Goal: Transaction & Acquisition: Obtain resource

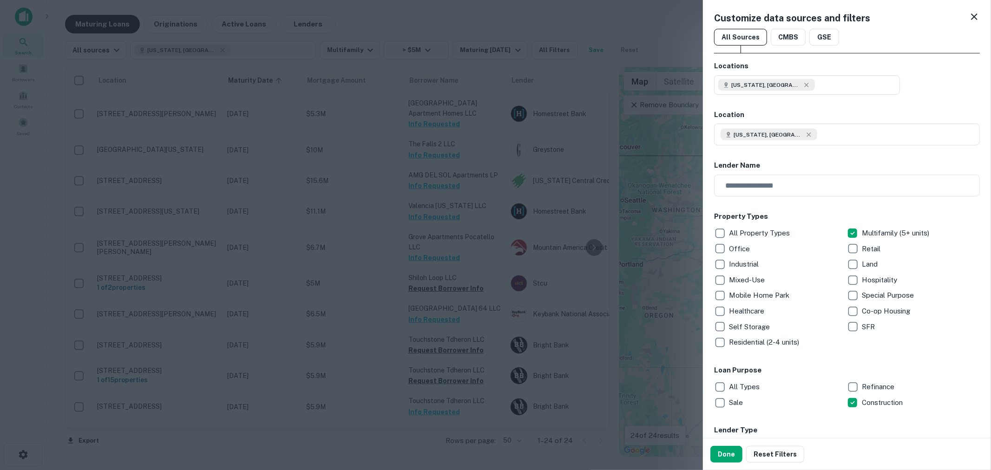
click at [416, 20] on div at bounding box center [495, 235] width 991 height 470
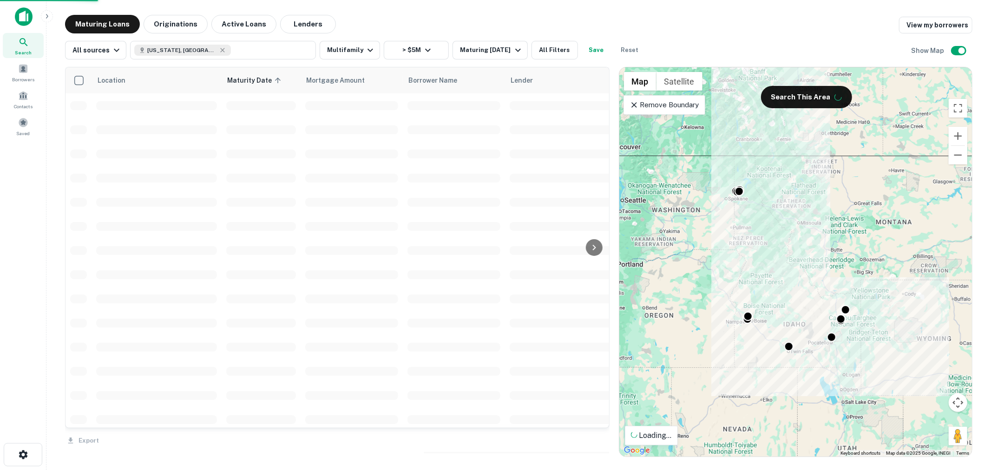
click at [21, 17] on img at bounding box center [24, 16] width 18 height 19
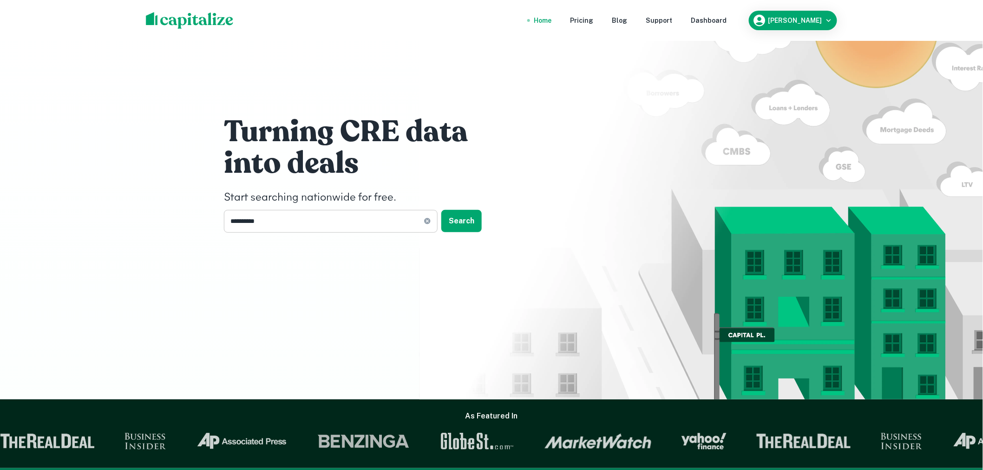
click at [427, 223] on icon at bounding box center [427, 221] width 6 height 6
click at [381, 222] on input "text" at bounding box center [327, 221] width 207 height 23
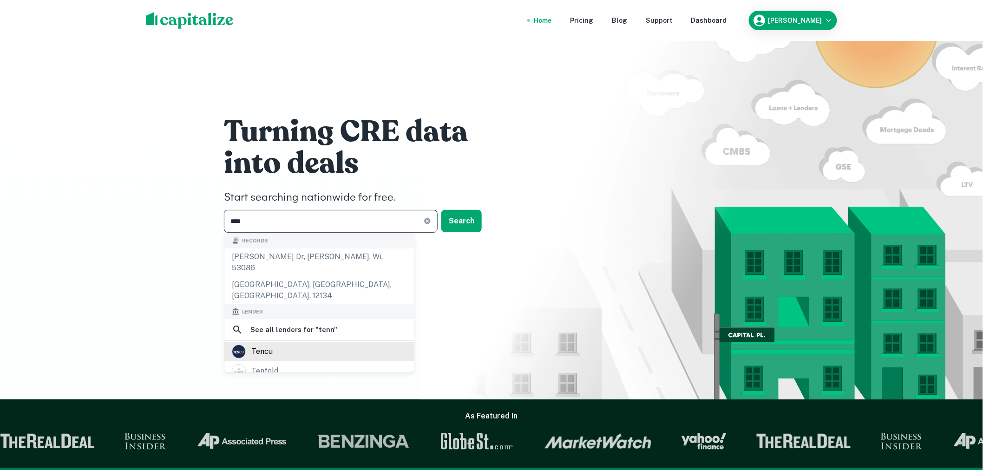
type input "*****"
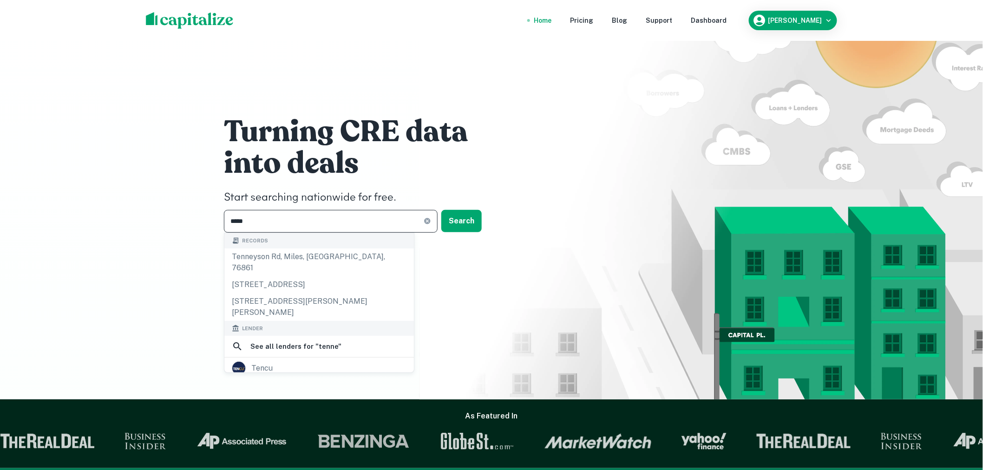
drag, startPoint x: 333, startPoint y: 225, endPoint x: 194, endPoint y: 217, distance: 138.7
click at [195, 217] on div "Turning CRE data into deals Start searching nationwide for free. ***** ​ Search" at bounding box center [491, 200] width 983 height 400
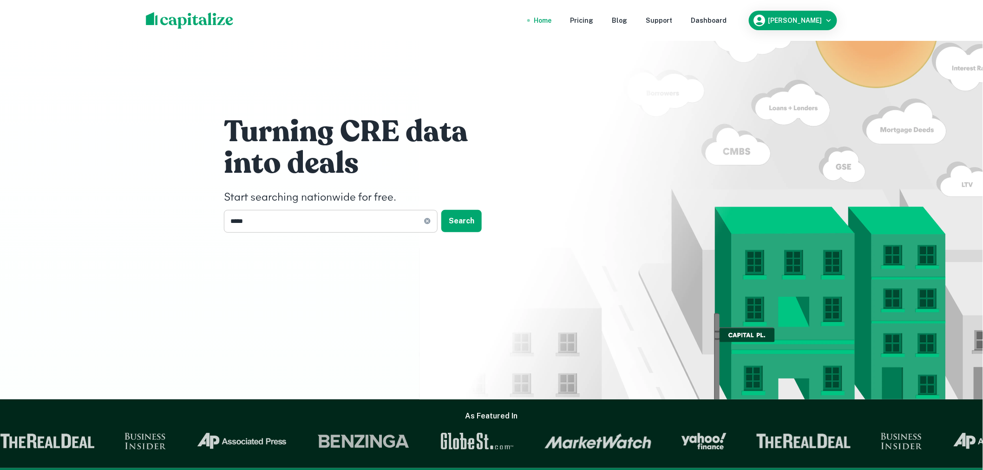
click at [425, 226] on div "***** ​" at bounding box center [331, 221] width 214 height 23
click at [427, 220] on icon at bounding box center [427, 221] width 6 height 6
click at [407, 221] on input "text" at bounding box center [327, 221] width 207 height 23
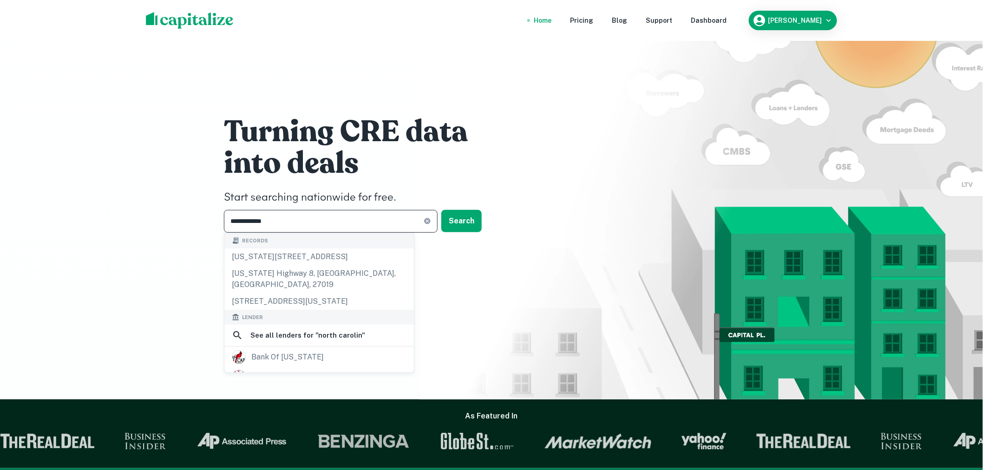
click at [346, 224] on input "**********" at bounding box center [324, 221] width 200 height 23
click at [297, 219] on input "**********" at bounding box center [324, 221] width 200 height 23
click at [360, 221] on input "**********" at bounding box center [324, 221] width 200 height 23
click at [349, 221] on input "**********" at bounding box center [324, 221] width 200 height 23
type input "**********"
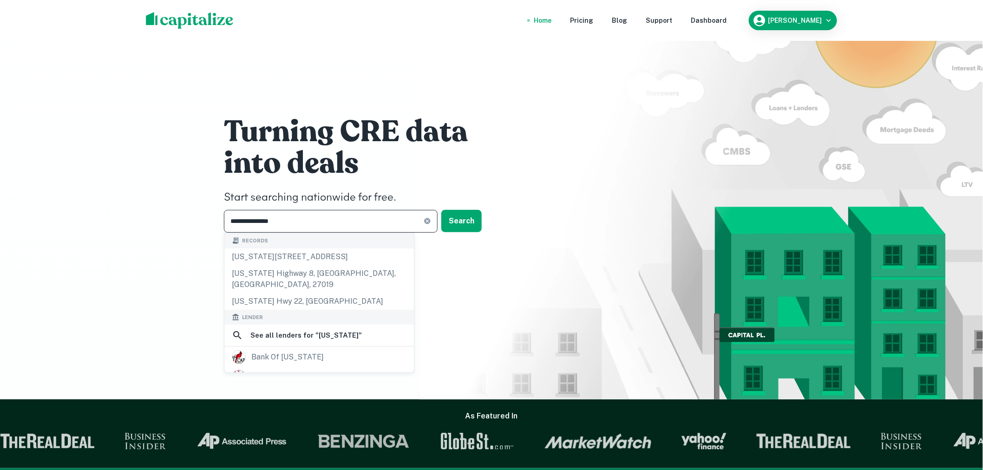
drag, startPoint x: 363, startPoint y: 224, endPoint x: 149, endPoint y: 210, distance: 214.2
click at [155, 212] on div "**********" at bounding box center [491, 200] width 983 height 400
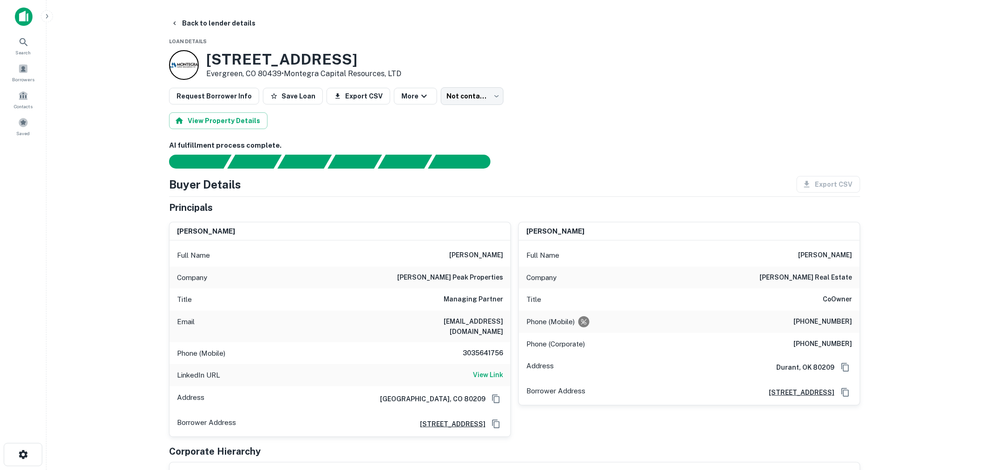
click at [17, 17] on img at bounding box center [24, 16] width 18 height 19
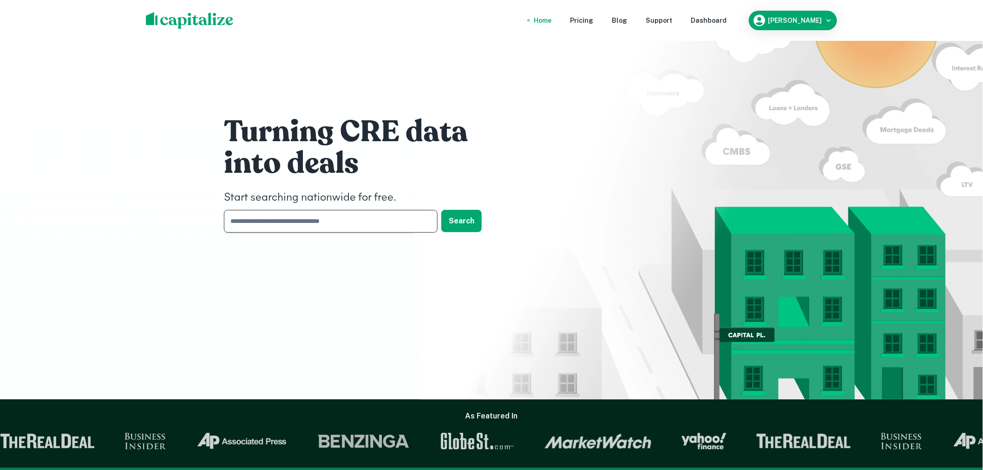
click at [332, 216] on input "text" at bounding box center [327, 221] width 207 height 23
type input "*"
type input "********"
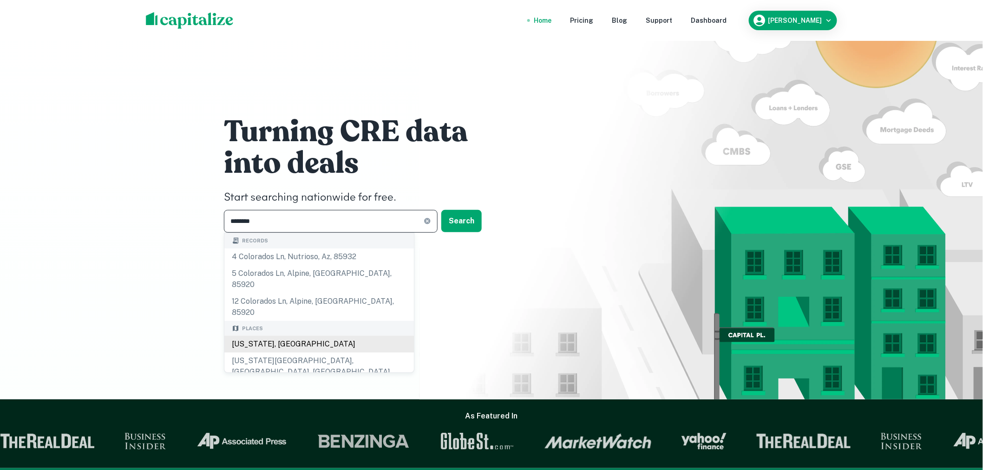
click at [255, 324] on body "Home Pricing Blog Support Dashboard [PERSON_NAME] Turning CRE data into deals S…" at bounding box center [491, 235] width 983 height 470
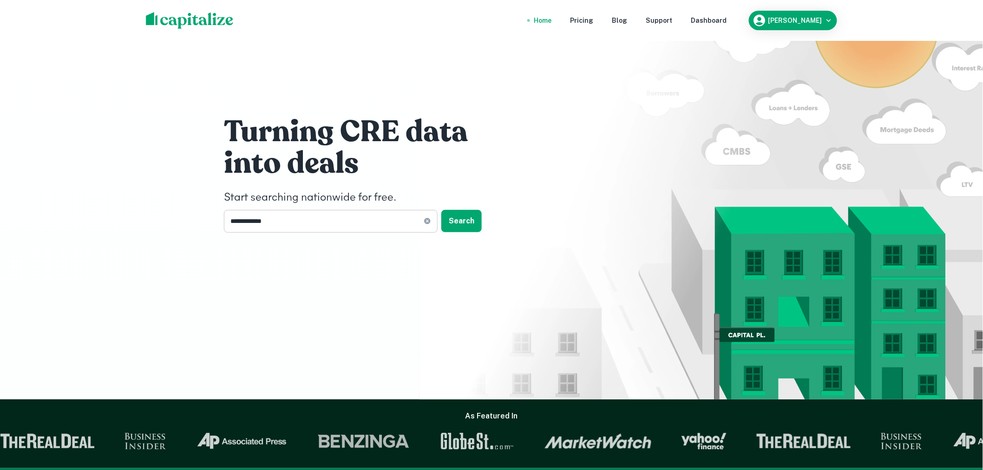
click at [359, 222] on input "**********" at bounding box center [324, 221] width 200 height 23
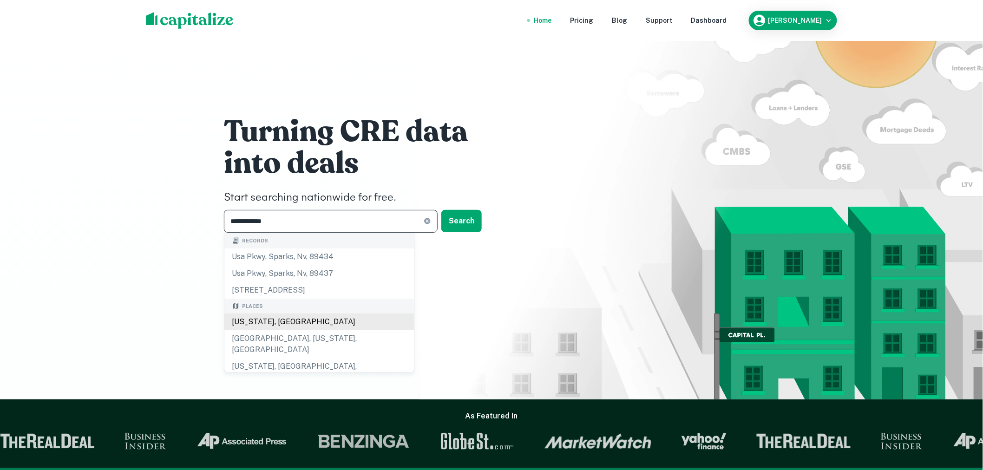
click at [259, 321] on div "[US_STATE], [GEOGRAPHIC_DATA]" at bounding box center [319, 322] width 190 height 17
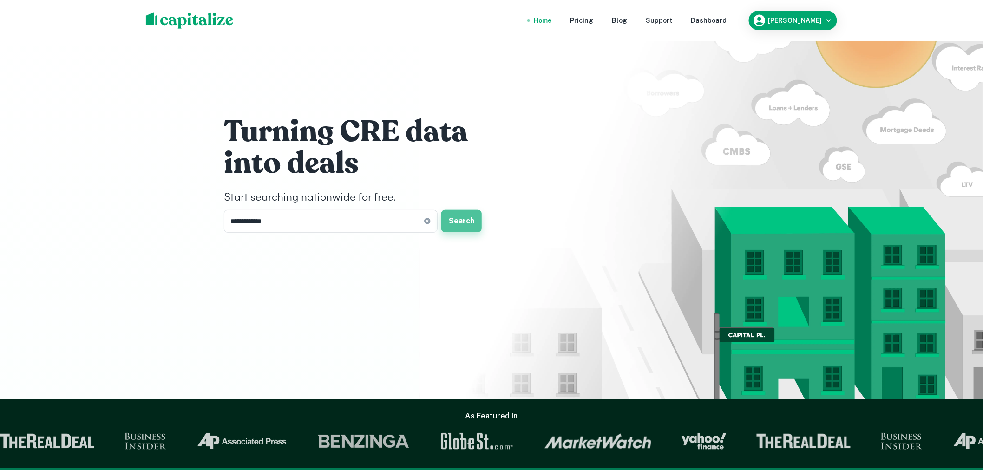
click at [473, 215] on button "Search" at bounding box center [461, 221] width 40 height 22
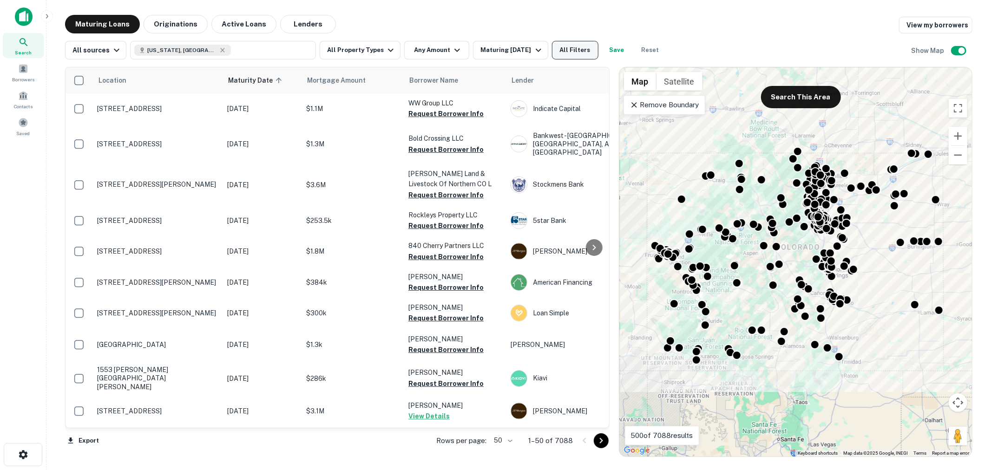
click at [577, 45] on button "All Filters" at bounding box center [575, 50] width 46 height 19
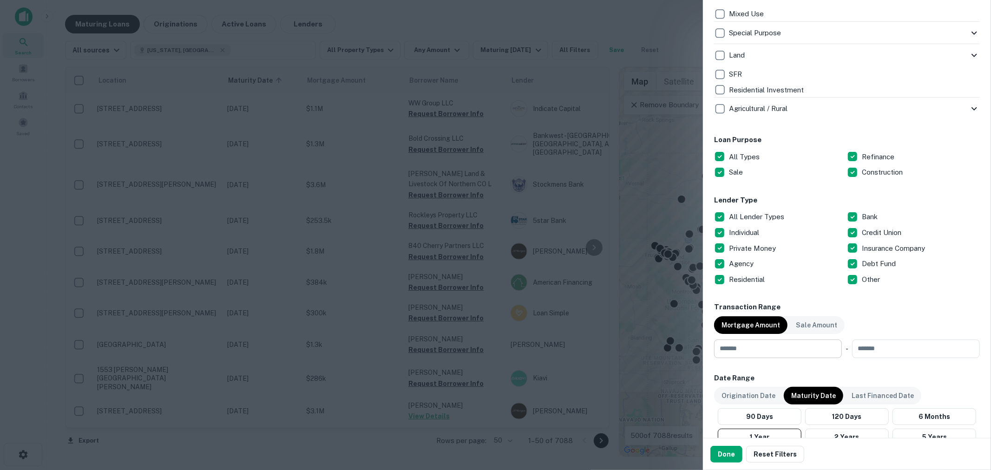
scroll to position [413, 0]
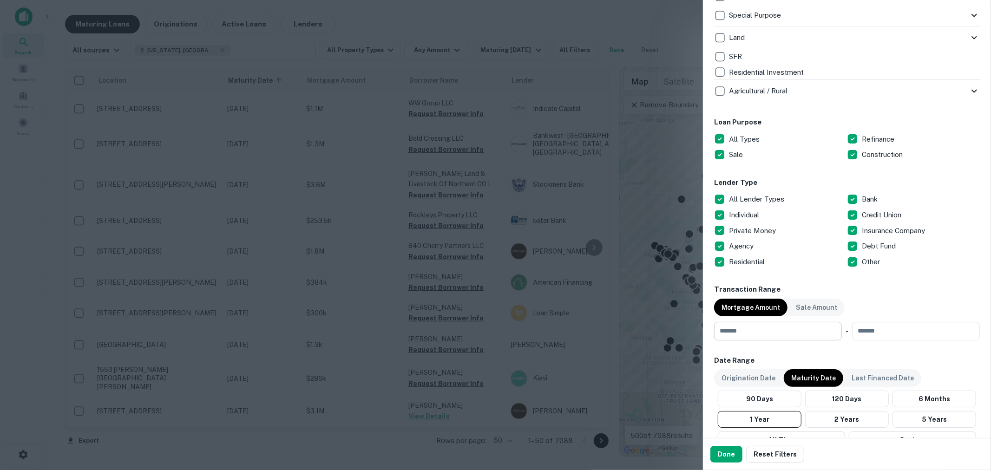
click at [772, 337] on input "number" at bounding box center [774, 331] width 121 height 19
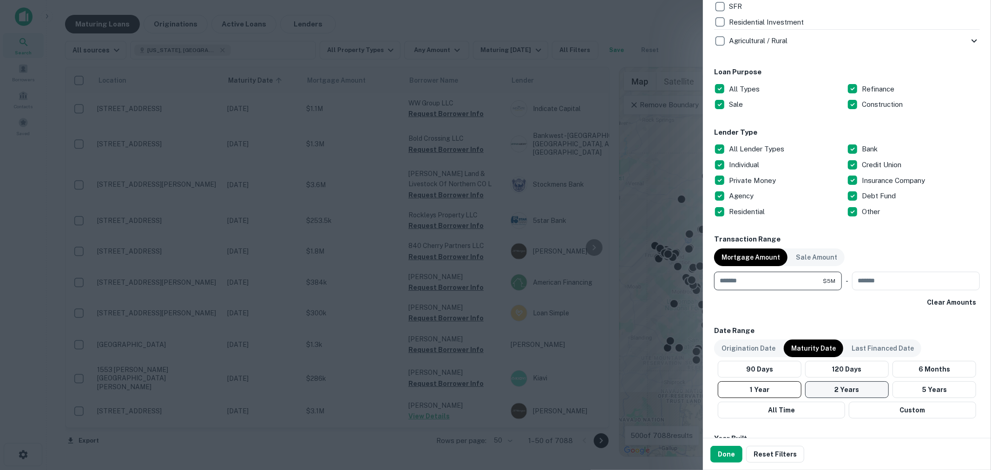
scroll to position [481, 0]
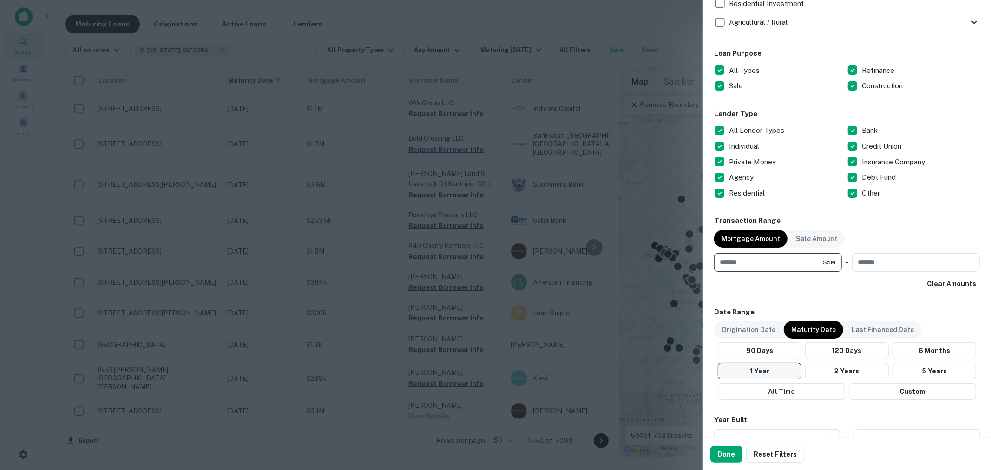
type input "*******"
click at [759, 370] on button "1 Year" at bounding box center [760, 371] width 84 height 17
click at [723, 456] on button "Done" at bounding box center [726, 454] width 32 height 17
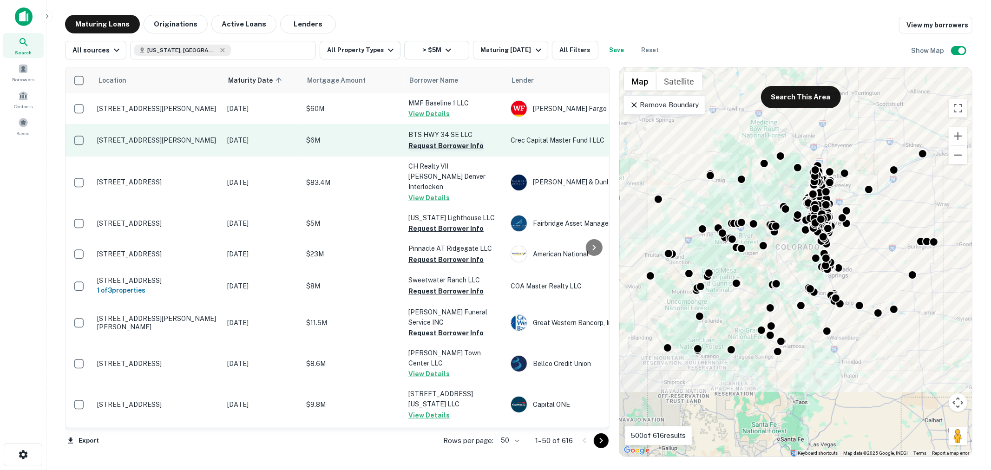
click at [443, 145] on button "Request Borrower Info" at bounding box center [445, 145] width 75 height 11
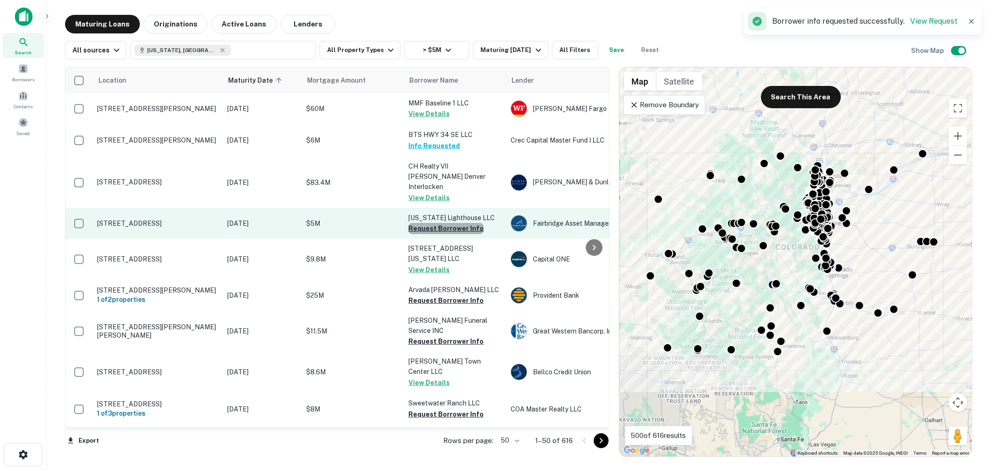
click at [453, 223] on button "Request Borrower Info" at bounding box center [445, 228] width 75 height 11
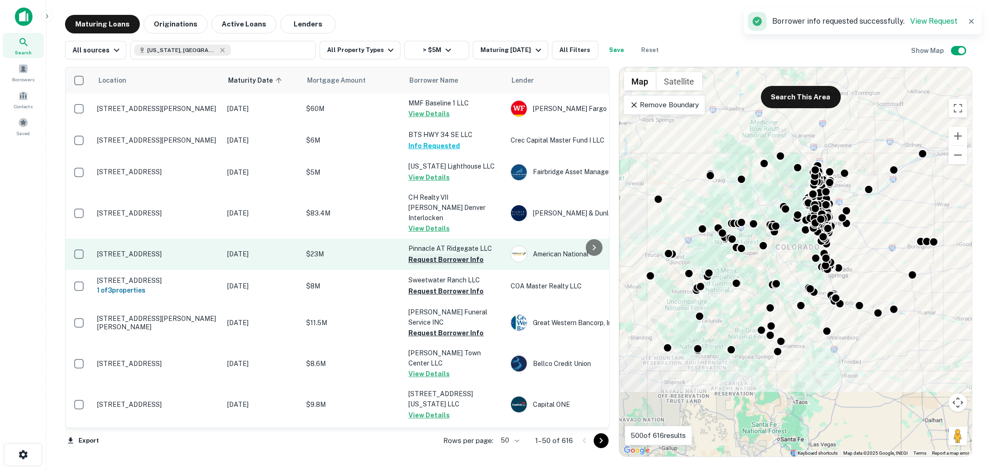
click at [452, 254] on button "Request Borrower Info" at bounding box center [445, 259] width 75 height 11
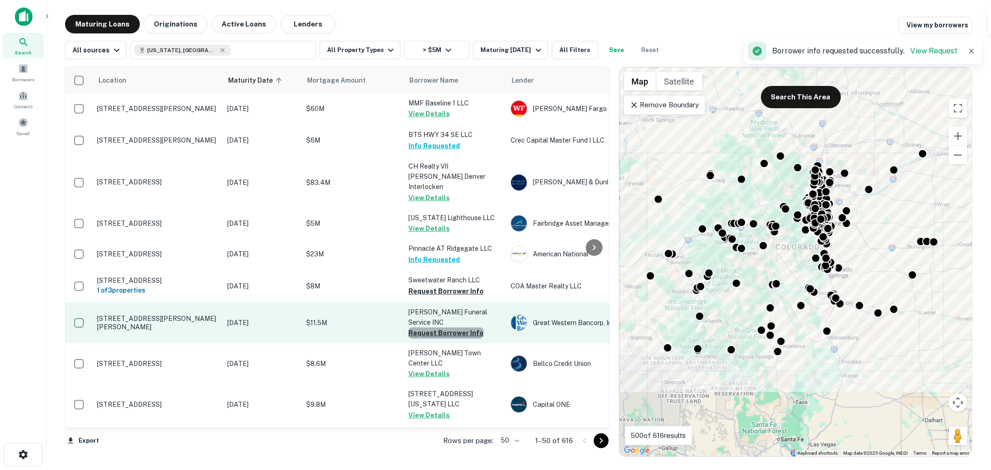
click at [445, 328] on button "Request Borrower Info" at bounding box center [445, 333] width 75 height 11
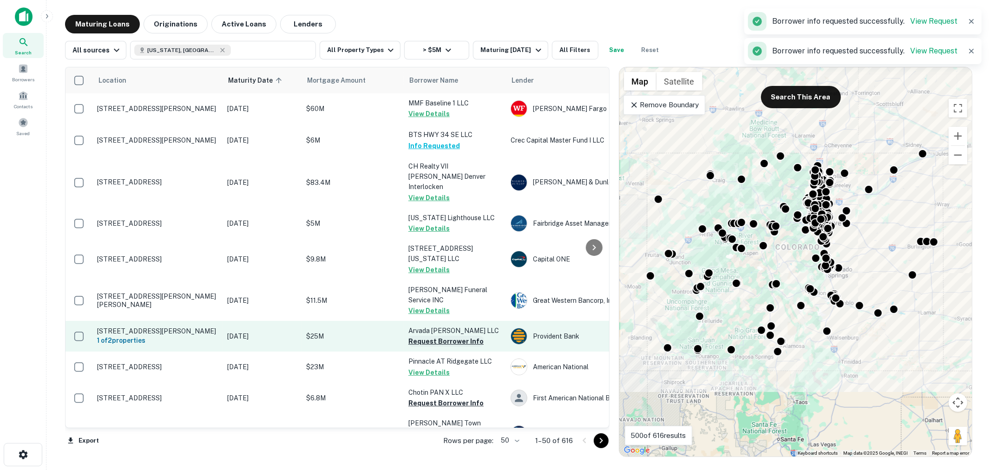
click at [453, 336] on button "Request Borrower Info" at bounding box center [445, 341] width 75 height 11
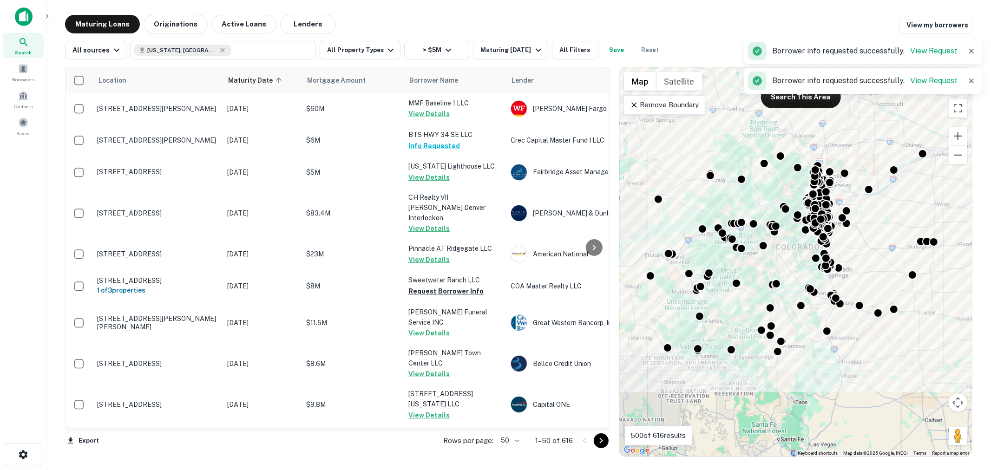
scroll to position [68, 0]
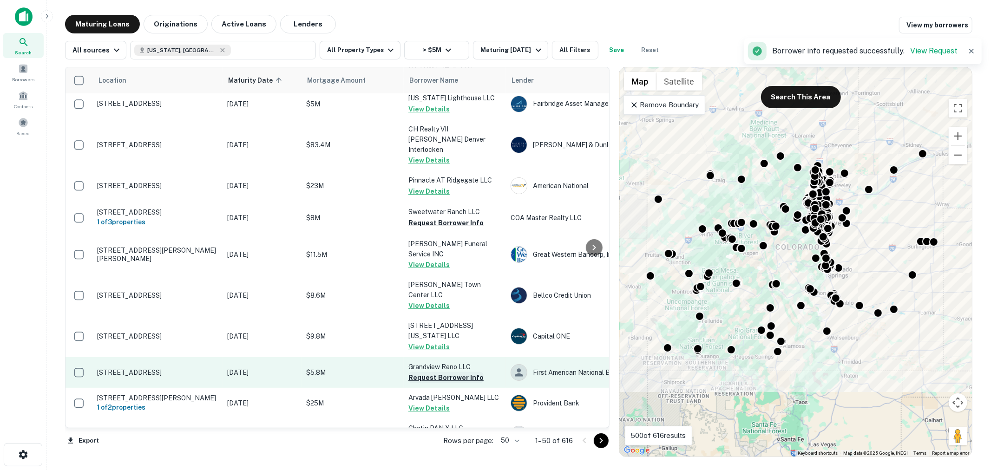
click at [447, 372] on button "Request Borrower Info" at bounding box center [445, 377] width 75 height 11
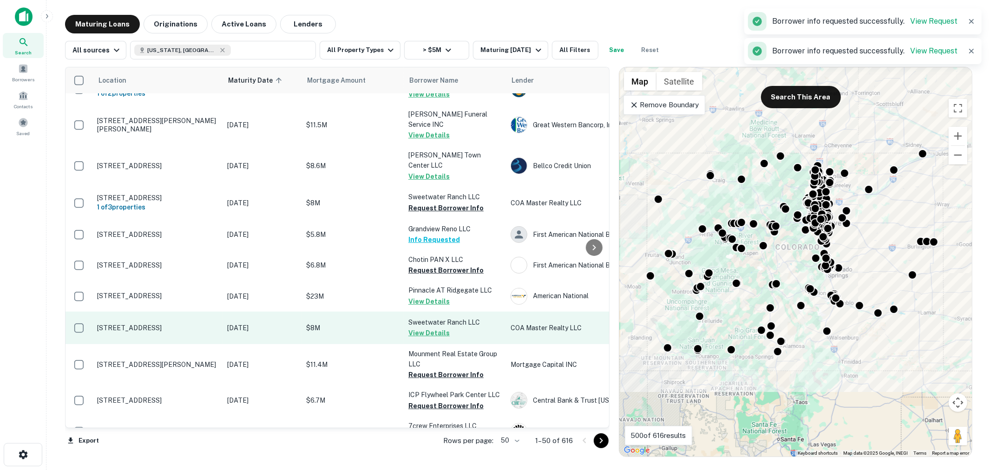
scroll to position [220, 0]
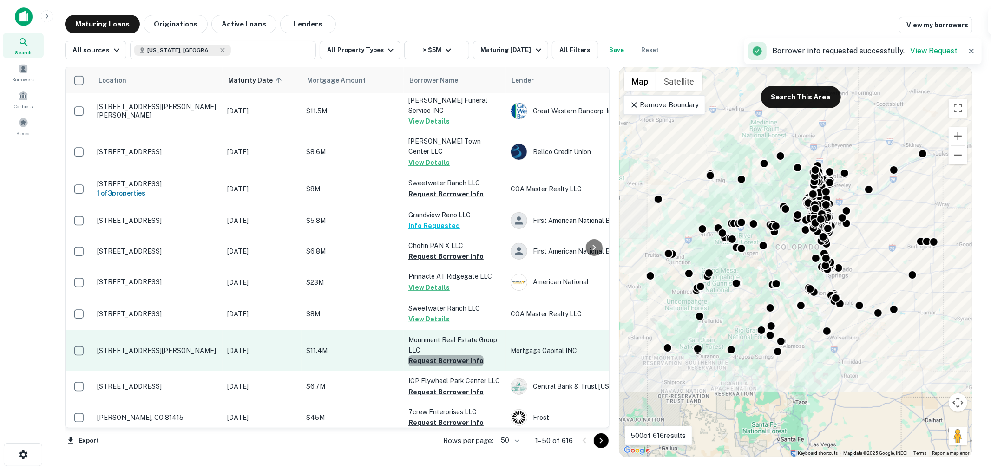
click at [451, 355] on button "Request Borrower Info" at bounding box center [445, 360] width 75 height 11
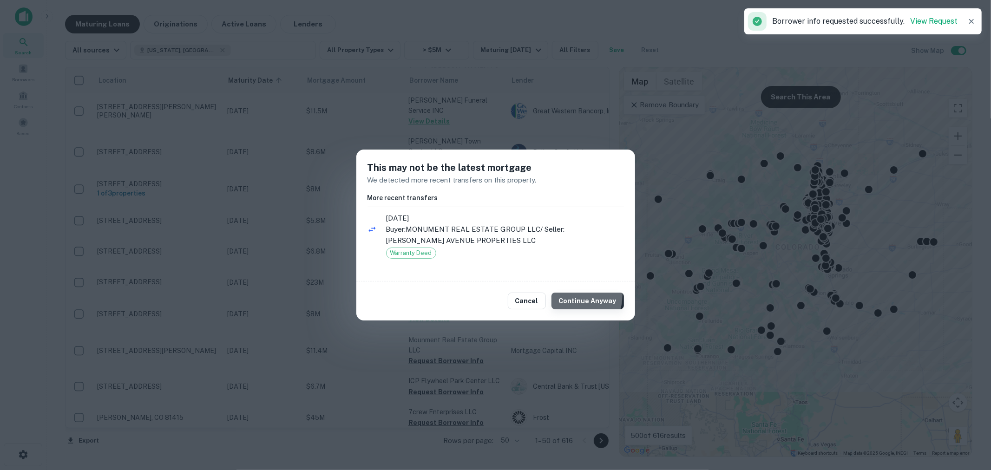
click at [572, 295] on button "Continue Anyway" at bounding box center [587, 301] width 72 height 17
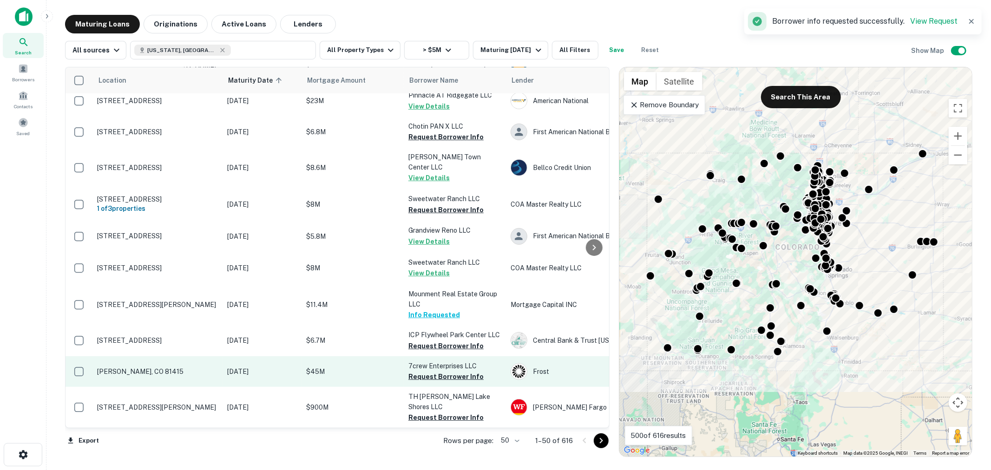
scroll to position [289, 0]
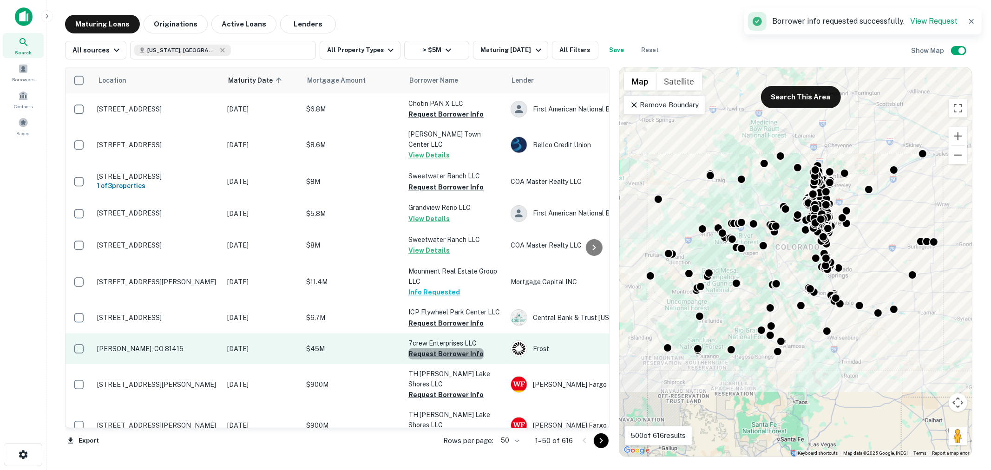
click at [452, 348] on button "Request Borrower Info" at bounding box center [445, 353] width 75 height 11
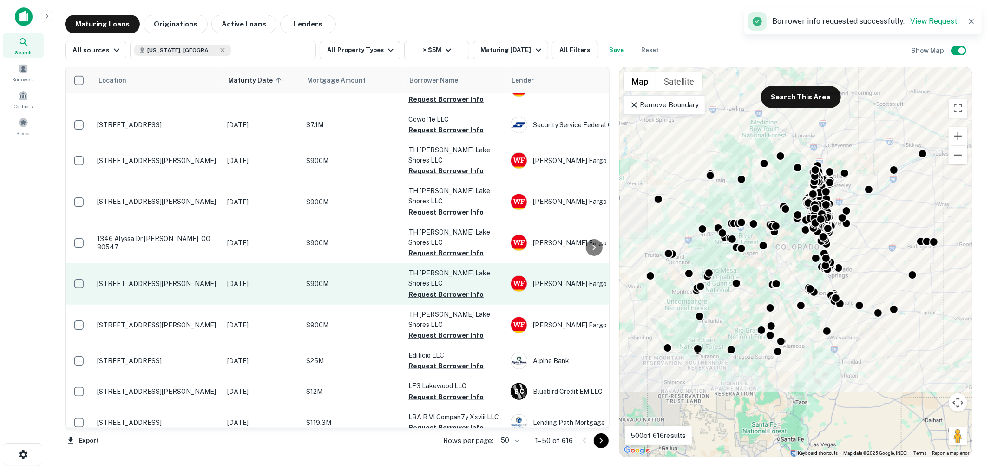
scroll to position [633, 0]
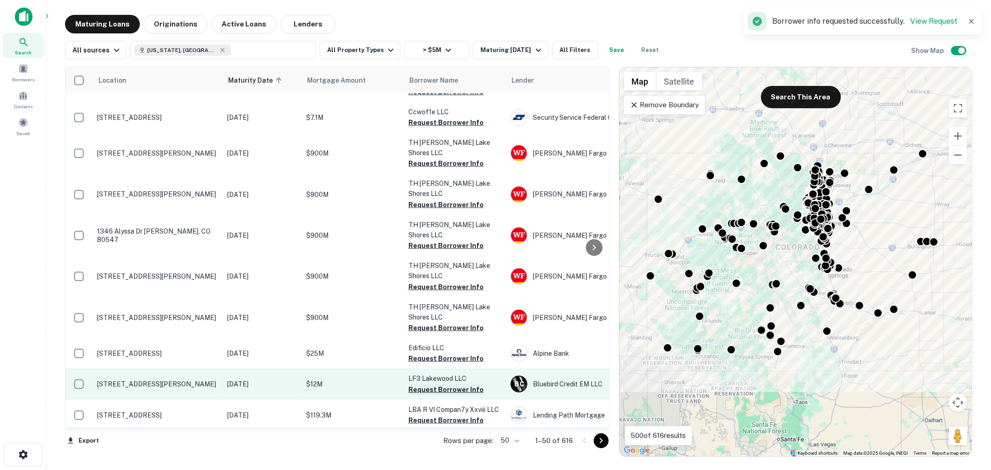
click at [453, 384] on button "Request Borrower Info" at bounding box center [445, 389] width 75 height 11
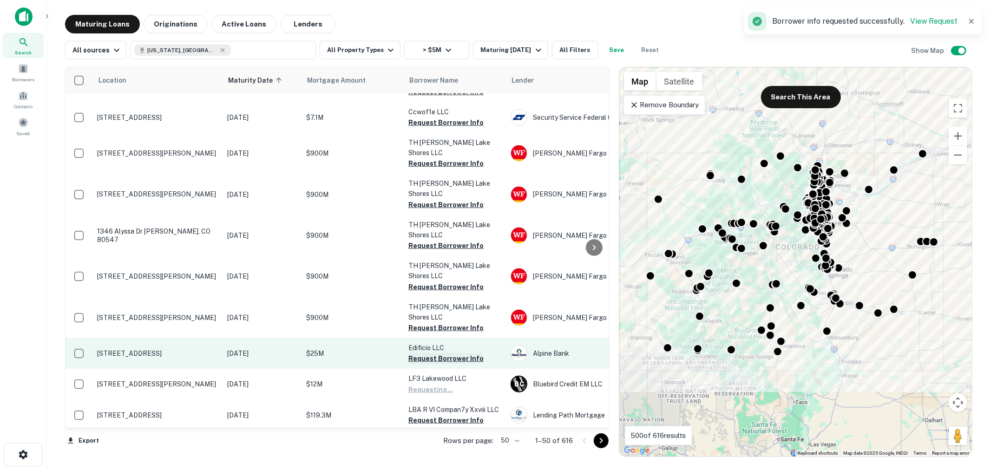
click at [458, 353] on button "Request Borrower Info" at bounding box center [445, 358] width 75 height 11
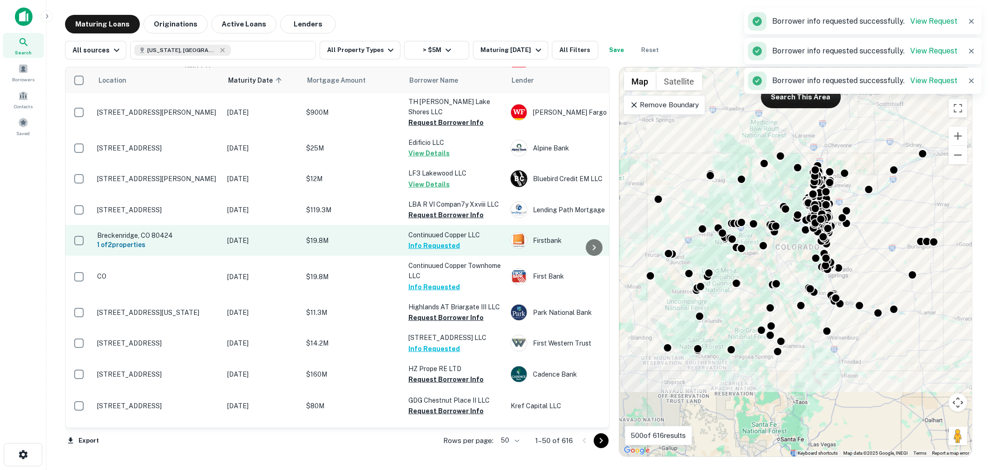
scroll to position [840, 0]
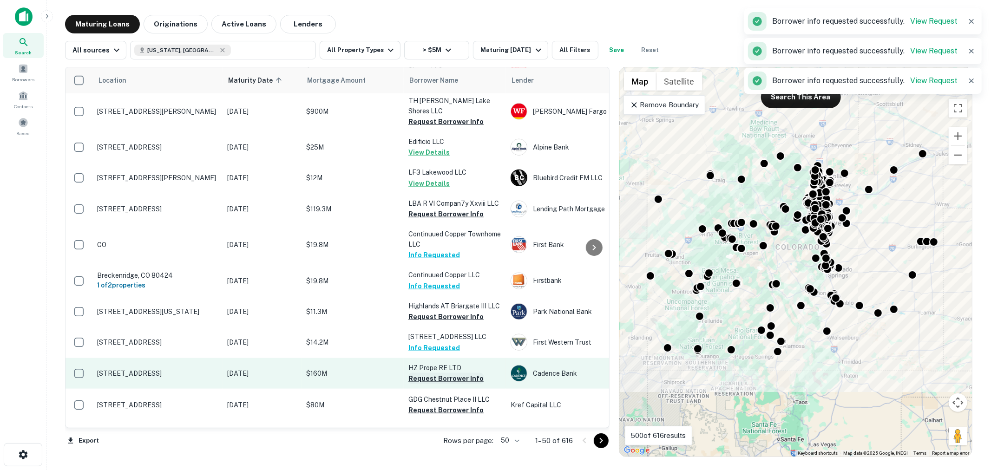
click at [436, 373] on button "Request Borrower Info" at bounding box center [445, 378] width 75 height 11
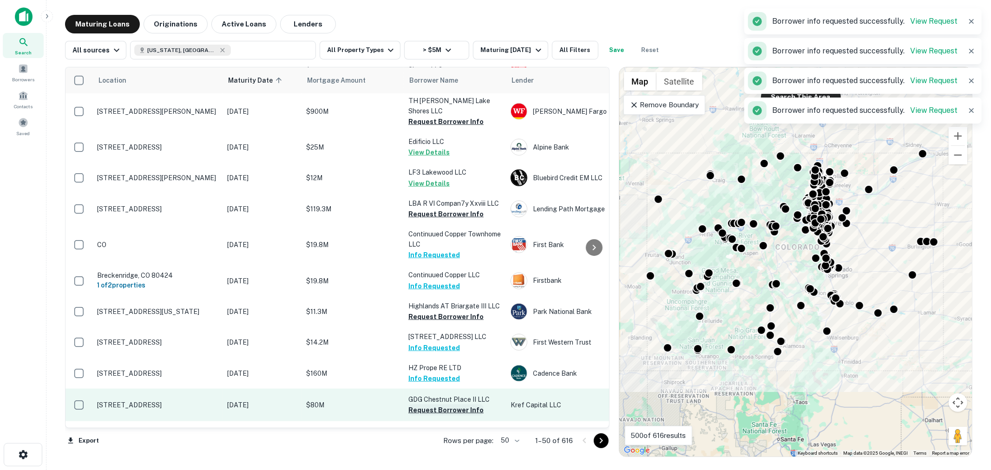
click at [441, 405] on button "Request Borrower Info" at bounding box center [445, 410] width 75 height 11
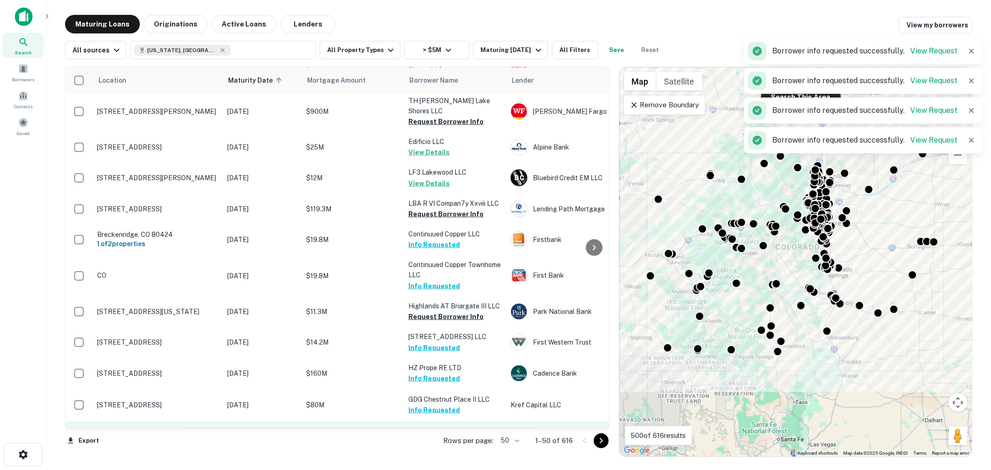
click at [447, 436] on button "Request Borrower Info" at bounding box center [445, 441] width 75 height 11
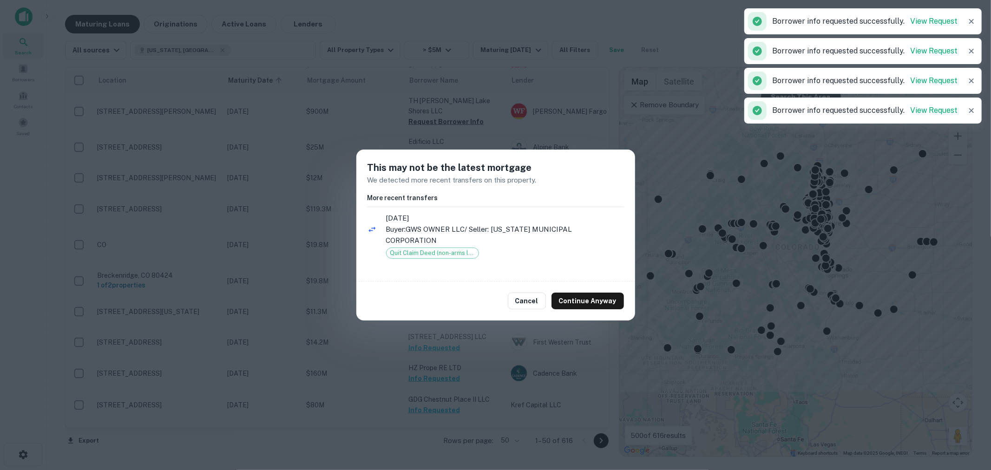
click at [446, 381] on div "This may not be the latest mortgage We detected more recent transfers on this p…" at bounding box center [495, 235] width 991 height 470
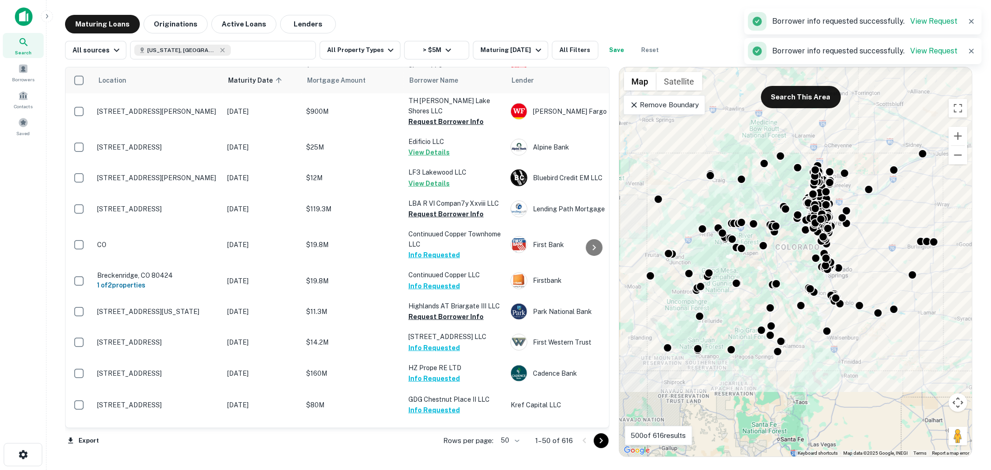
click at [439, 467] on button "Request Borrower Info" at bounding box center [445, 472] width 75 height 11
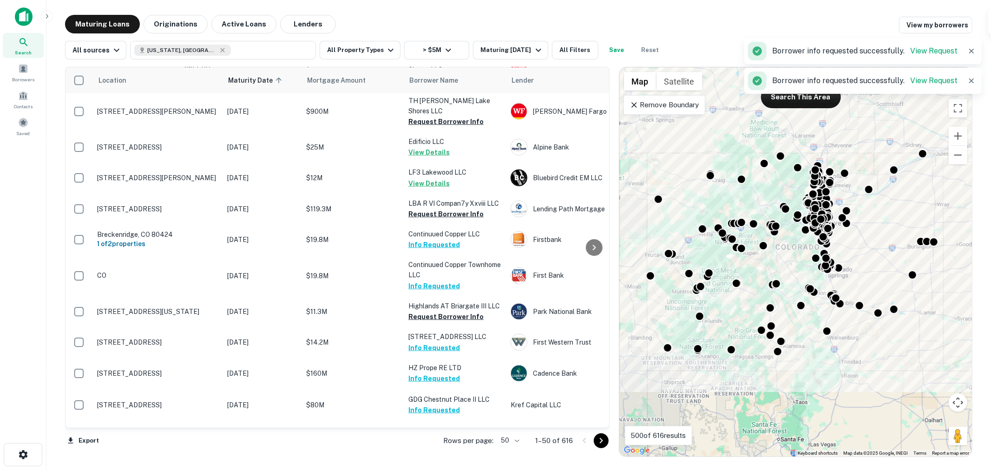
scroll to position [978, 0]
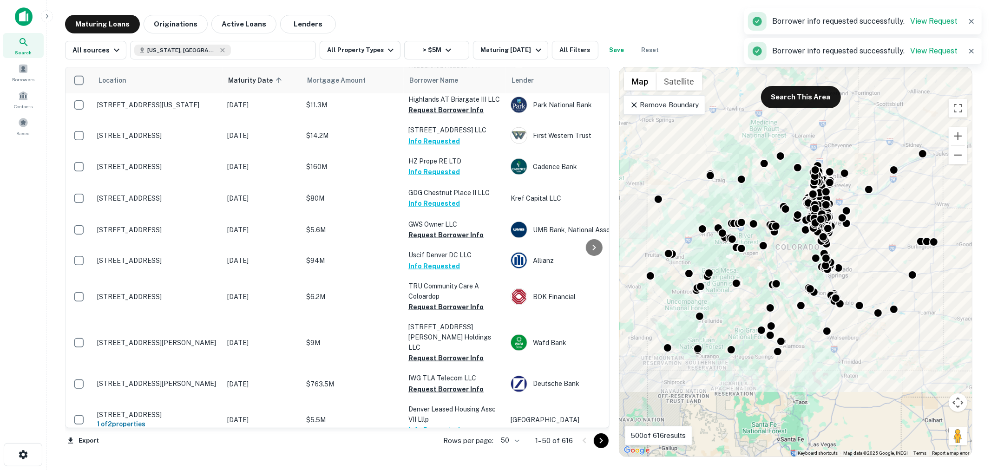
click at [455, 466] on button "Request Borrower Info" at bounding box center [445, 471] width 75 height 11
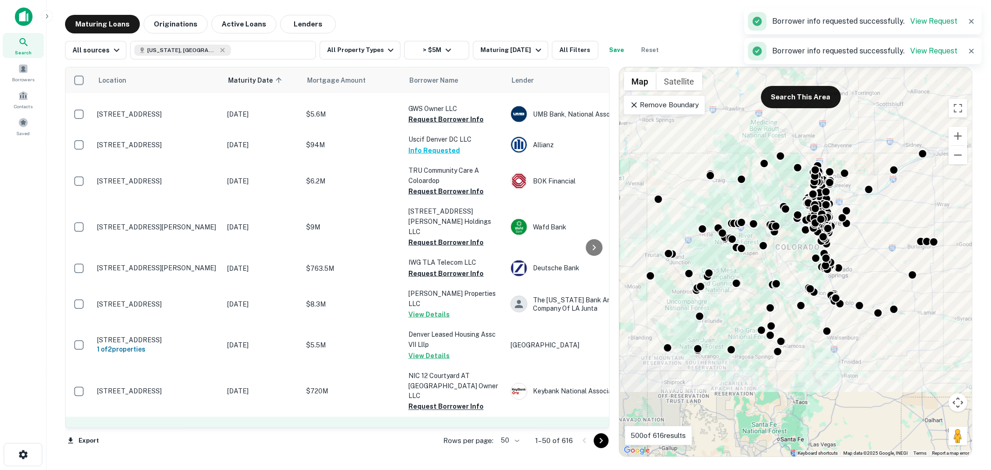
scroll to position [1184, 0]
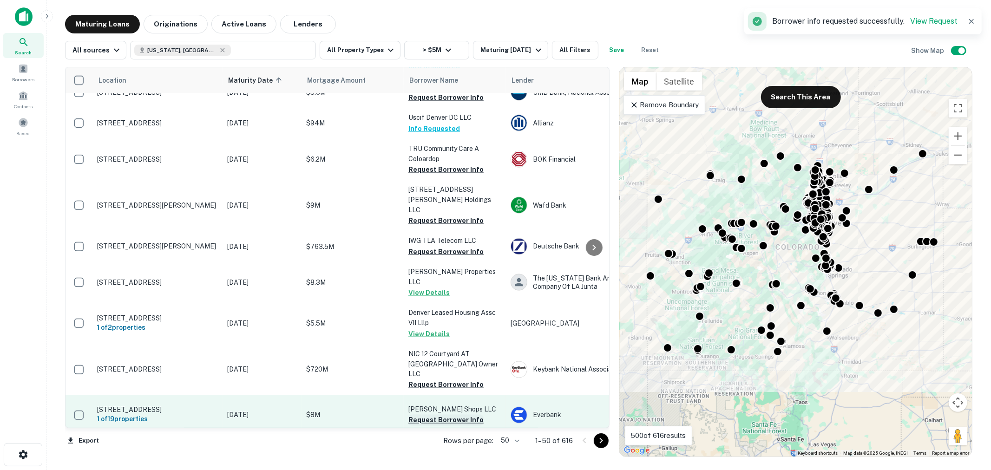
click at [458, 415] on button "Request Borrower Info" at bounding box center [445, 420] width 75 height 11
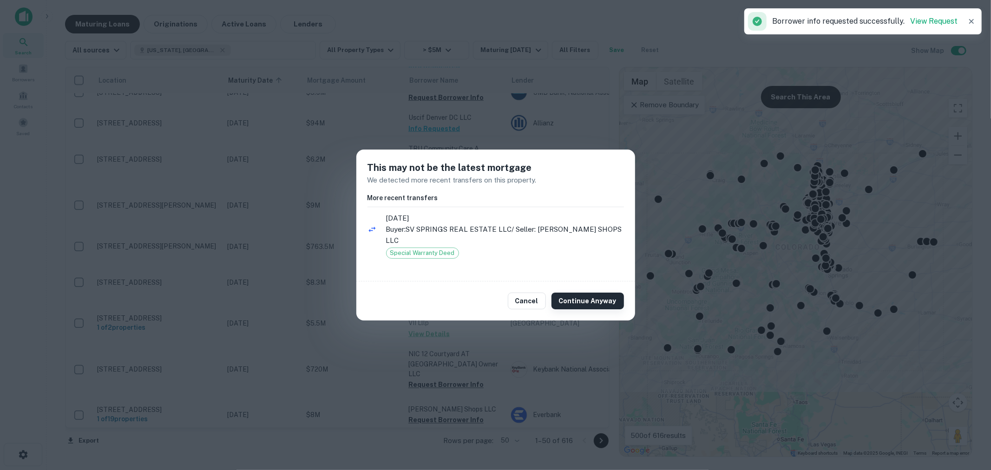
click at [577, 298] on button "Continue Anyway" at bounding box center [587, 301] width 72 height 17
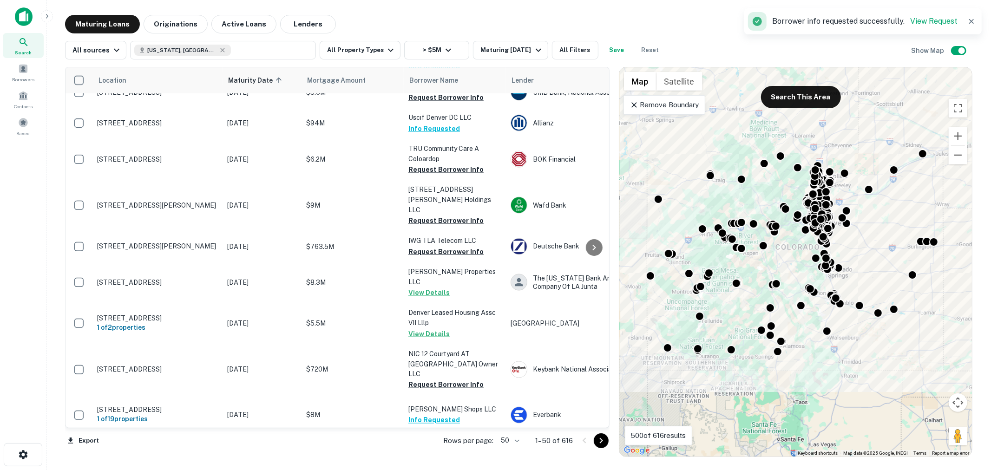
click at [466, 460] on button "Request Borrower Info" at bounding box center [445, 465] width 75 height 11
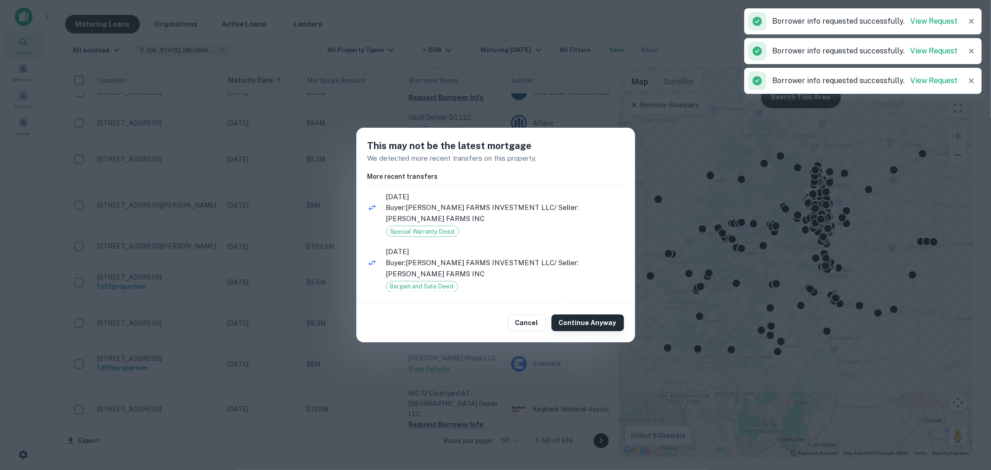
click at [582, 317] on button "Continue Anyway" at bounding box center [587, 323] width 72 height 17
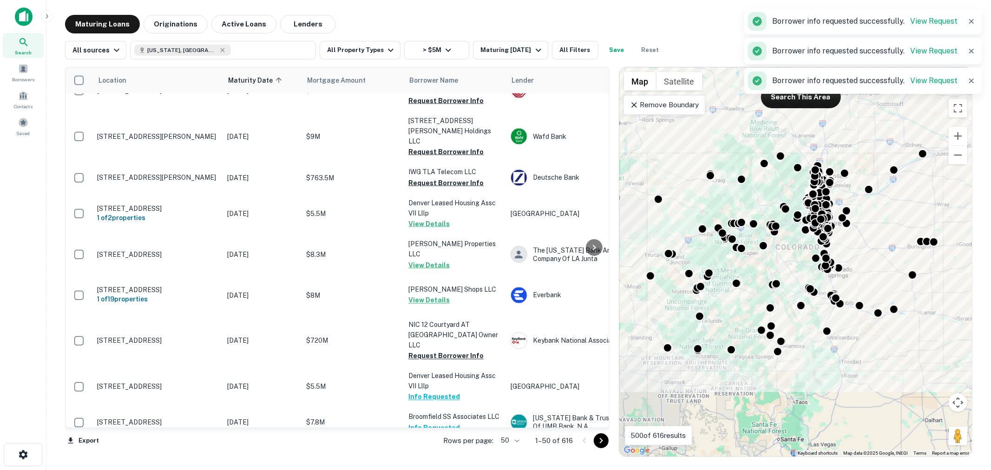
scroll to position [1321, 0]
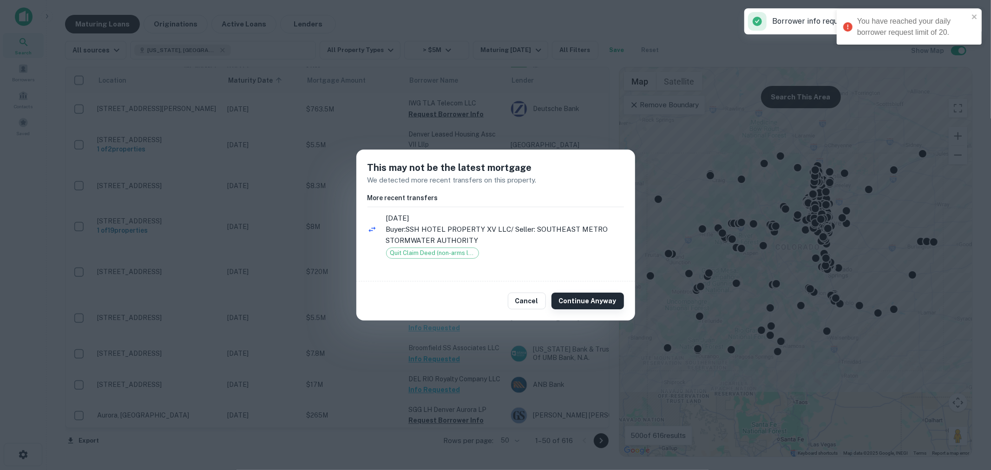
click at [596, 295] on button "Continue Anyway" at bounding box center [587, 301] width 72 height 17
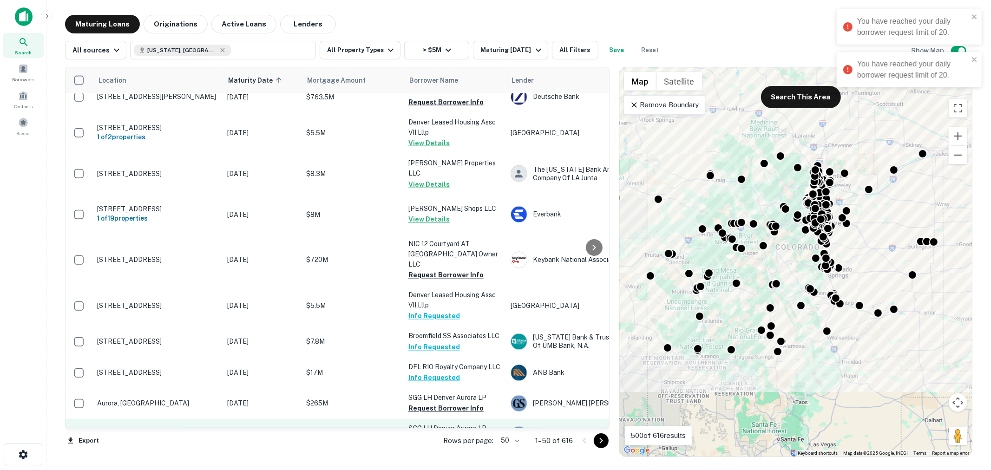
scroll to position [1339, 0]
